Goal: Task Accomplishment & Management: Manage account settings

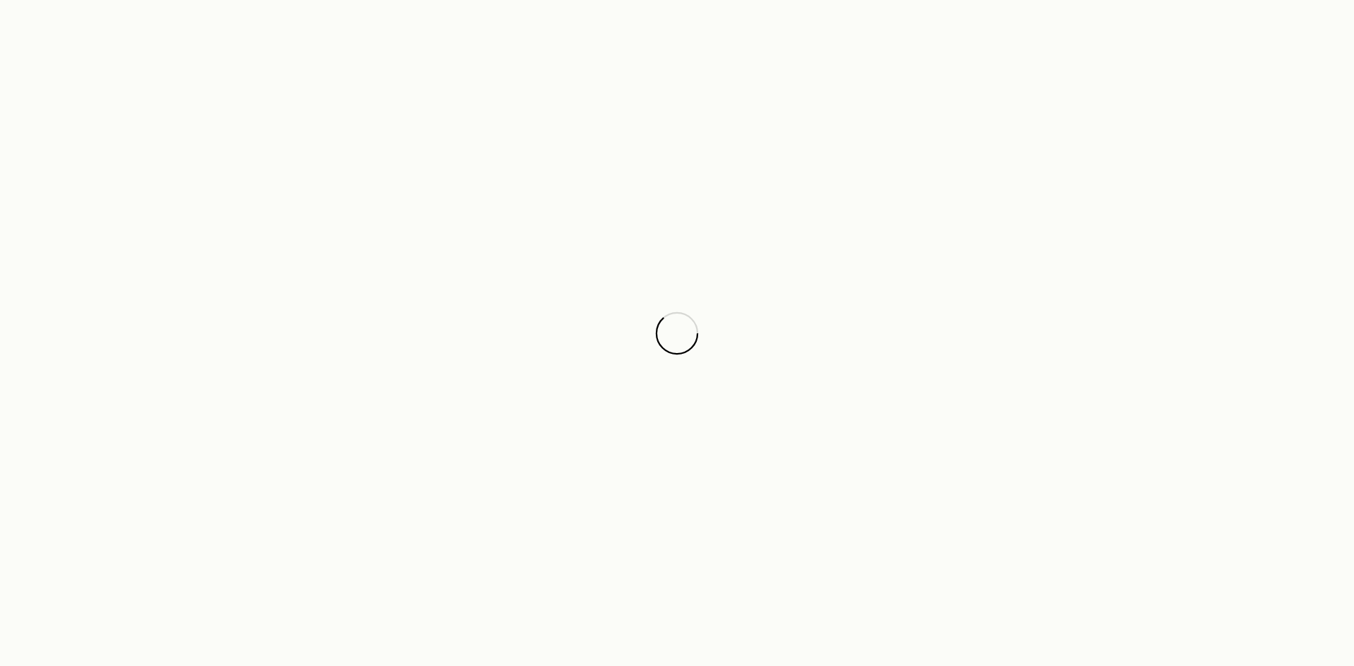
click at [1224, 278] on div at bounding box center [677, 333] width 1354 height 666
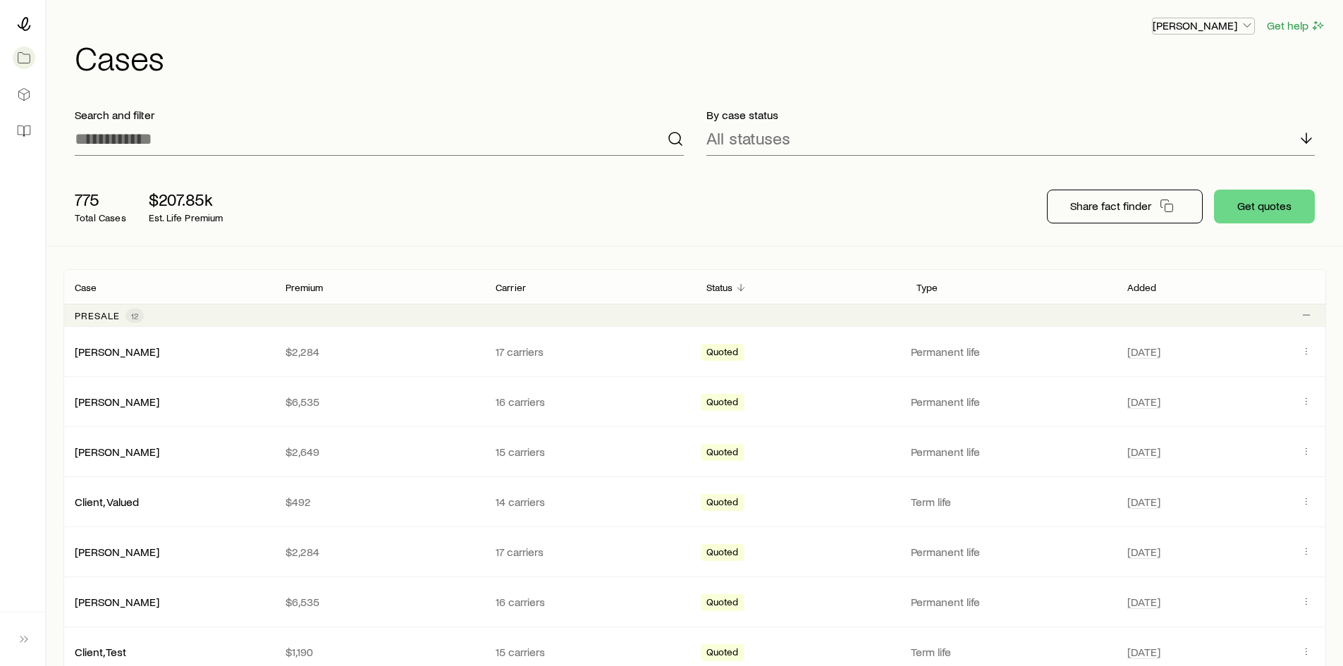
click at [1214, 28] on p "[PERSON_NAME]" at bounding box center [1204, 25] width 102 height 14
click at [1176, 128] on button "Sign out" at bounding box center [1171, 132] width 158 height 25
